Goal: Contribute content: Add original content to the website for others to see

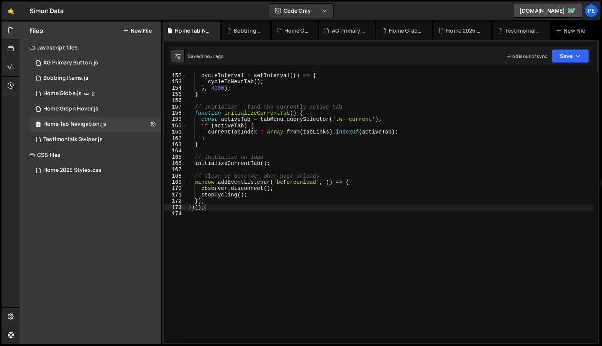
click at [143, 28] on button "New File" at bounding box center [137, 31] width 29 height 6
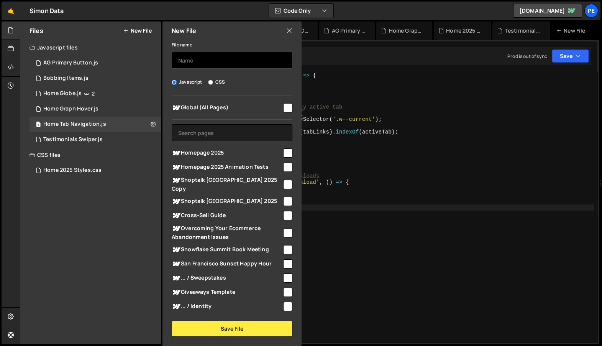
click at [209, 56] on input "text" at bounding box center [232, 60] width 121 height 17
type input "Smart Nav"
click at [282, 153] on div at bounding box center [287, 152] width 10 height 10
click at [287, 153] on input "checkbox" at bounding box center [287, 152] width 9 height 9
checkbox input "true"
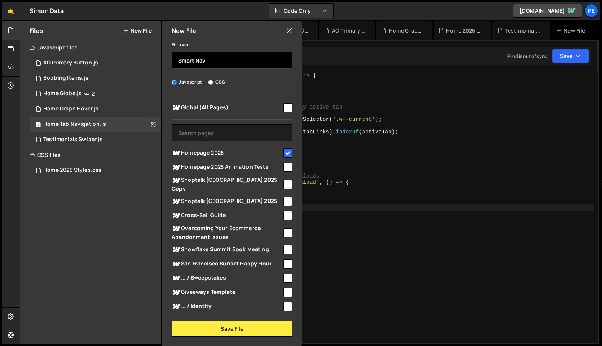
click at [269, 66] on input "Smart Nav" at bounding box center [232, 60] width 121 height 17
type input "Smart Nav Color"
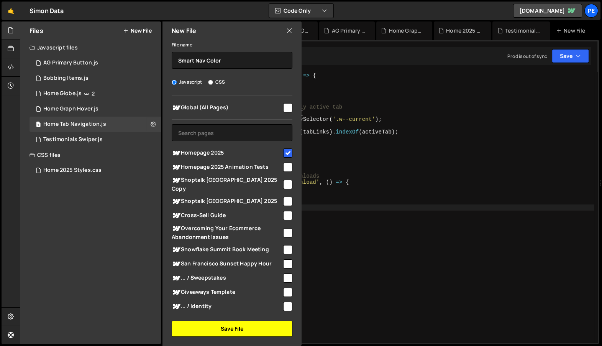
click at [258, 330] on button "Save File" at bounding box center [232, 328] width 121 height 16
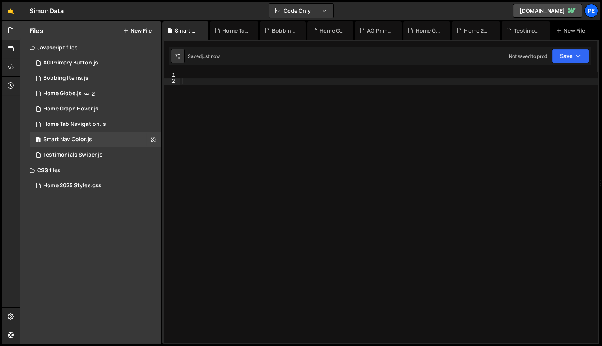
click at [322, 210] on div at bounding box center [389, 213] width 418 height 283
click at [234, 140] on div at bounding box center [389, 213] width 418 height 283
paste textarea "}"
type textarea "}"
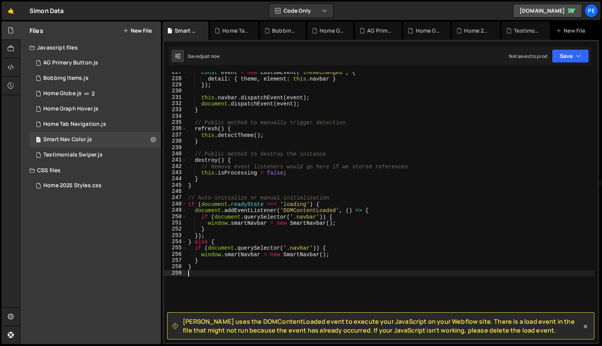
scroll to position [1448, 0]
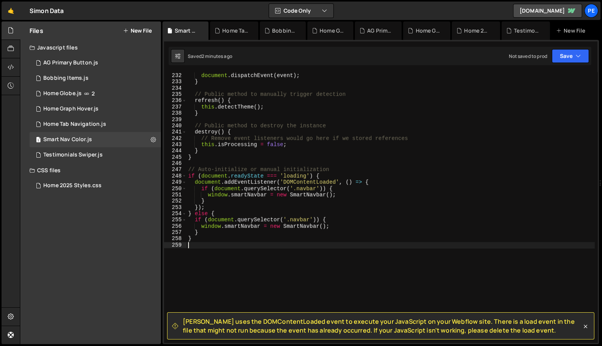
click at [320, 158] on div "this . [GEOGRAPHIC_DATA] . dispatchEvent ( event ) ; document . dispatchEvent (…" at bounding box center [391, 207] width 408 height 283
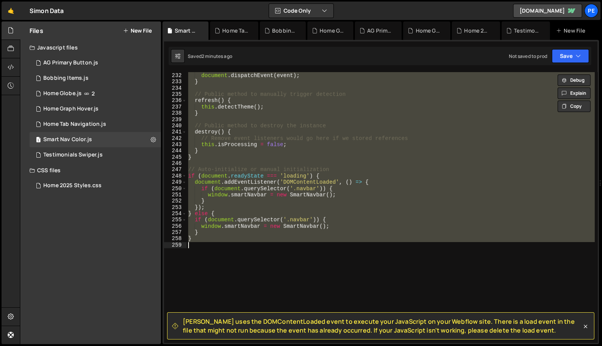
paste textarea "// Usage: new SmartNavbar(); or new SmartNavbar('[data-nav="custom"]');"
type textarea "// Usage: new SmartNavbar(); or new SmartNavbar('[data-nav="custom"]');"
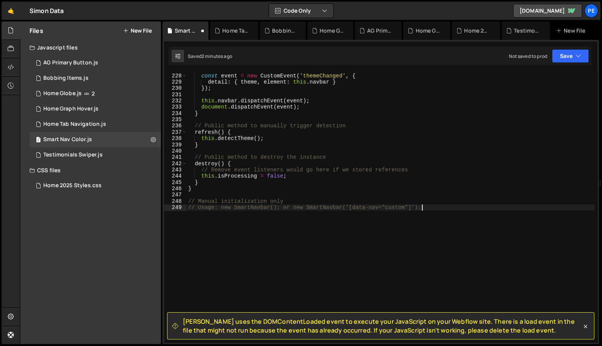
scroll to position [1423, 0]
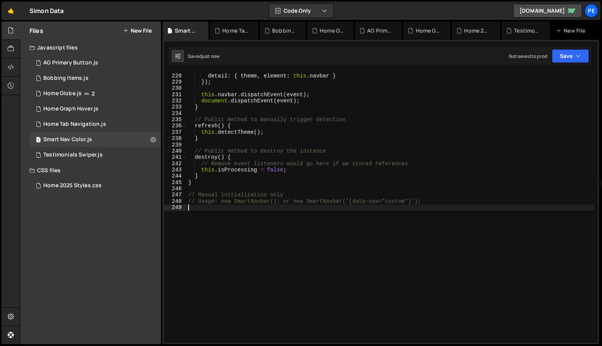
drag, startPoint x: 360, startPoint y: 211, endPoint x: 353, endPoint y: 223, distance: 13.9
click at [360, 210] on div "const event = new CustomEvent ( 'themeChanged' , { detail : { theme , element :…" at bounding box center [391, 207] width 408 height 283
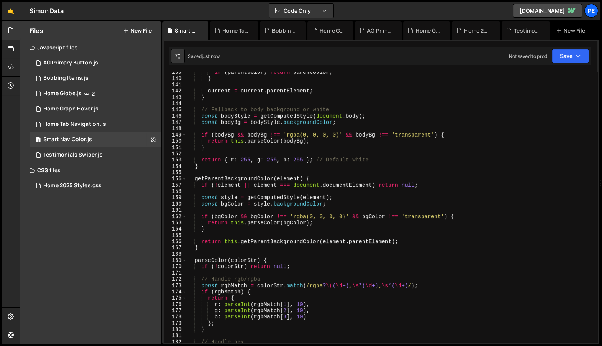
scroll to position [742, 0]
